Goal: Register for event/course

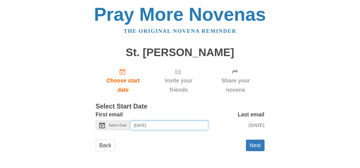
click at [187, 127] on input "Tuesday, October 7th" at bounding box center [170, 126] width 78 height 10
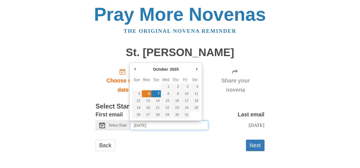
type input "Monday, October 6th"
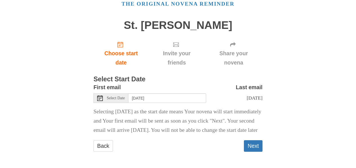
scroll to position [37, 0]
click at [255, 147] on button "Next" at bounding box center [253, 147] width 19 height 12
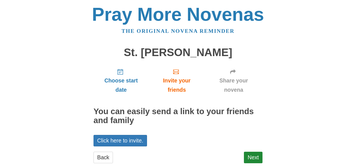
scroll to position [11, 0]
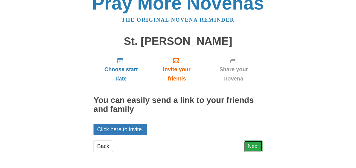
click at [254, 148] on link "Next" at bounding box center [253, 147] width 19 height 12
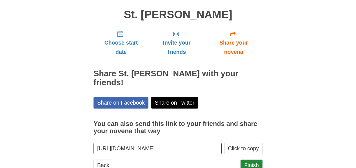
scroll to position [48, 0]
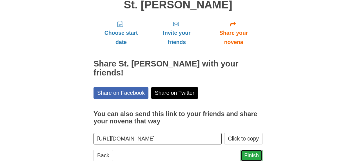
click at [259, 150] on link "Finish" at bounding box center [251, 156] width 22 height 12
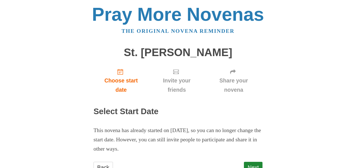
scroll to position [21, 0]
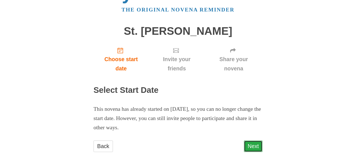
click at [251, 145] on link "Next" at bounding box center [253, 147] width 19 height 12
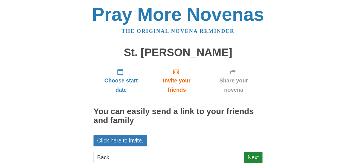
scroll to position [11, 0]
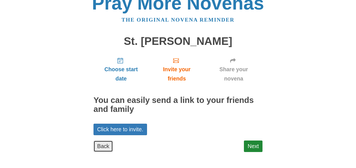
click at [96, 145] on link "Back" at bounding box center [102, 147] width 19 height 12
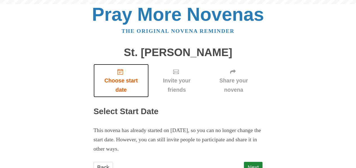
click at [113, 92] on span "Choose start date" at bounding box center [121, 85] width 44 height 19
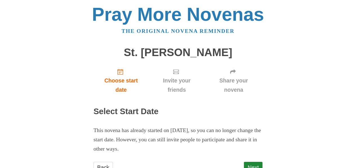
scroll to position [21, 0]
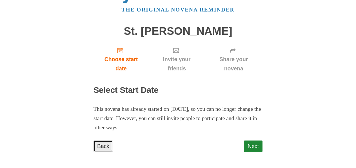
click at [102, 147] on link "Back" at bounding box center [102, 147] width 19 height 12
